Goal: Find specific page/section: Find specific page/section

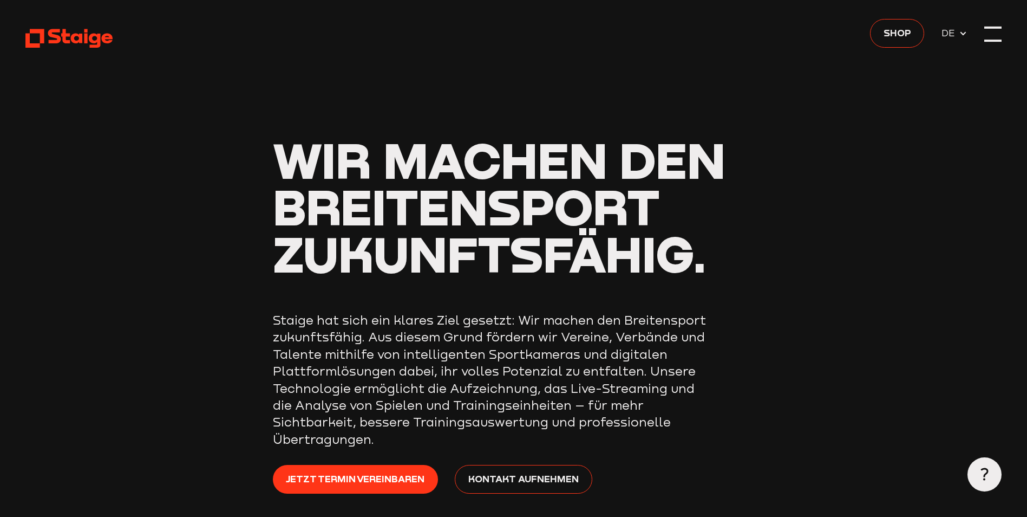
click at [991, 31] on div at bounding box center [993, 33] width 17 height 17
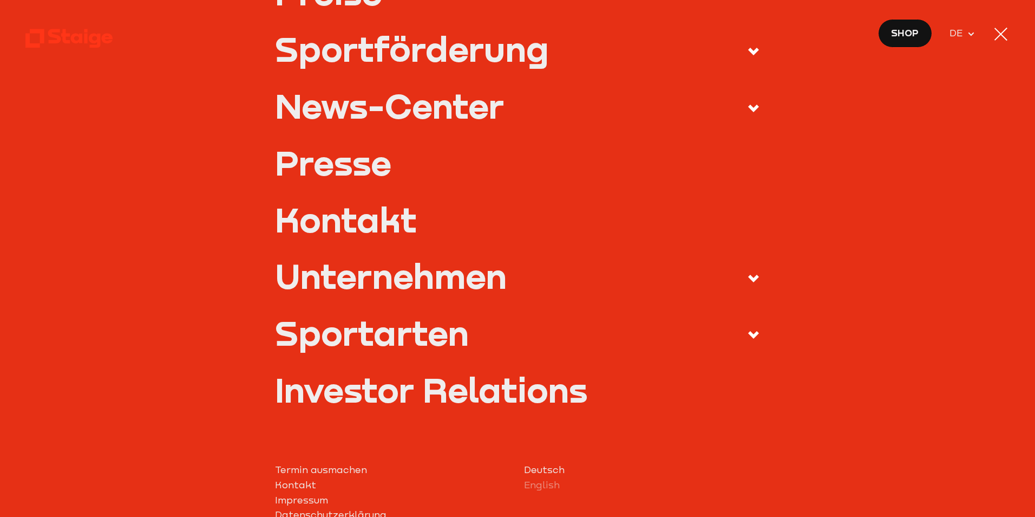
click at [419, 315] on div "Sportarten" at bounding box center [372, 332] width 194 height 34
click at [0, 0] on input "Sportarten" at bounding box center [0, 0] width 0 height 0
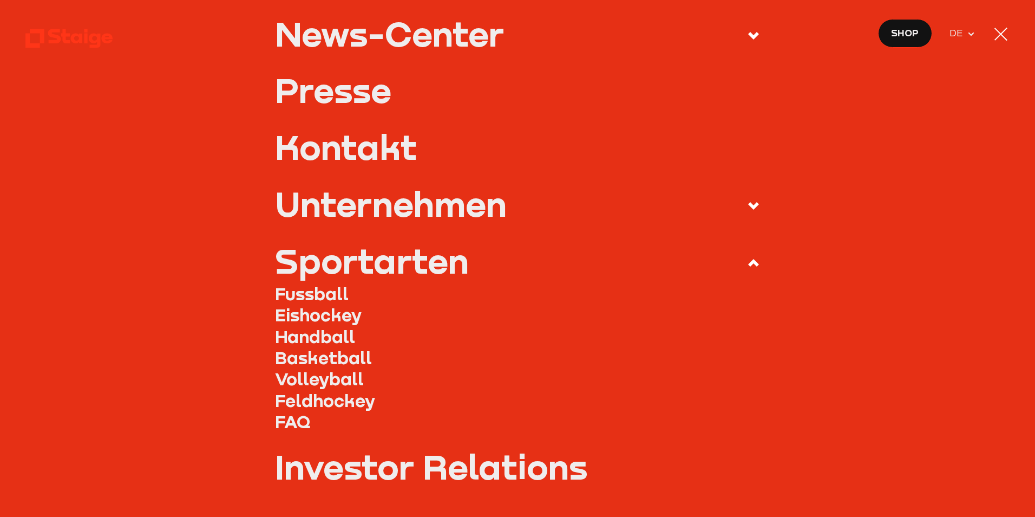
scroll to position [252, 0]
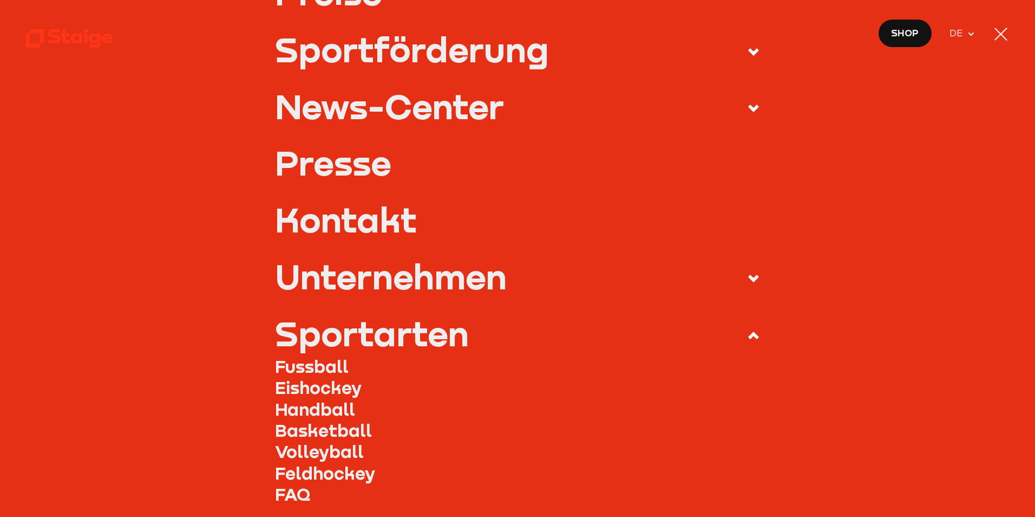
click at [325, 371] on link "Fussball" at bounding box center [518, 365] width 486 height 21
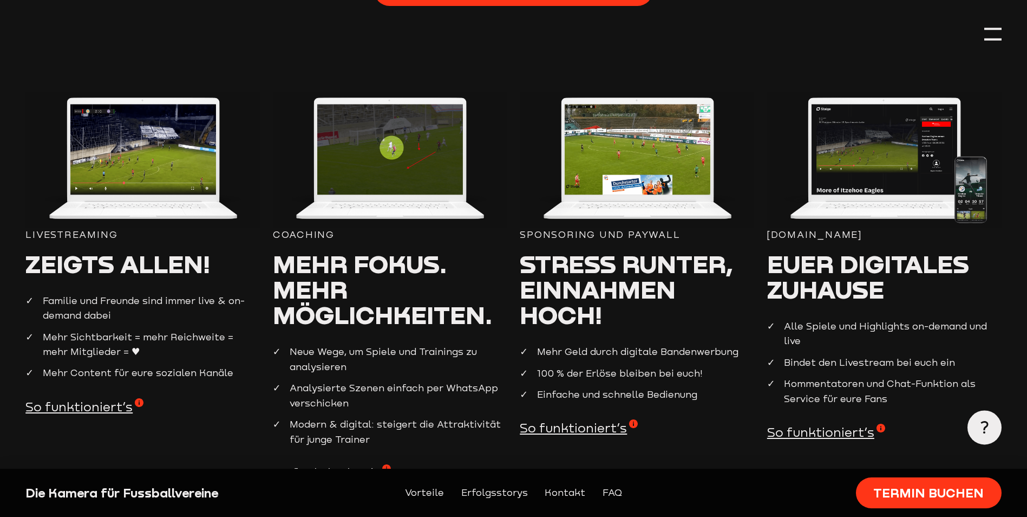
scroll to position [1191, 0]
